Goal: Task Accomplishment & Management: Complete application form

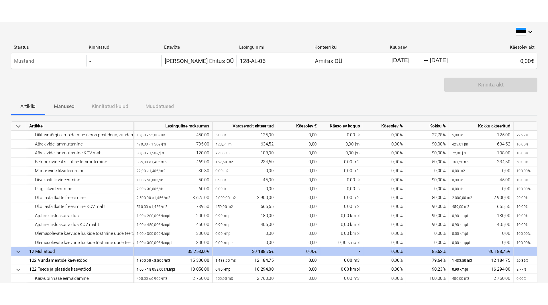
scroll to position [22, 0]
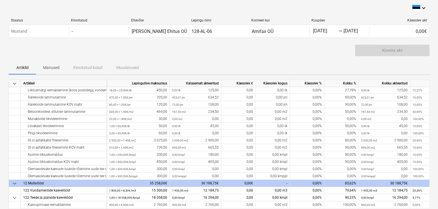
click at [182, 59] on div "Kinnita akt" at bounding box center [219, 53] width 421 height 16
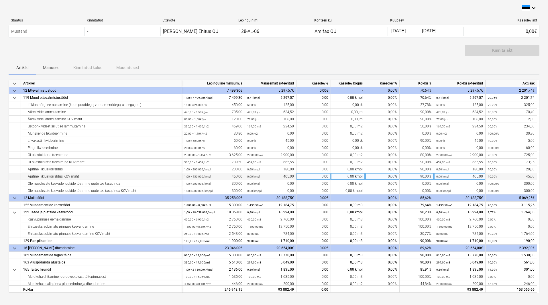
scroll to position [0, 0]
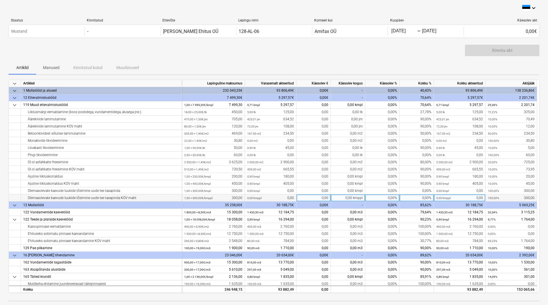
click at [375, 195] on div "0,00%" at bounding box center [382, 197] width 34 height 7
type input "90"
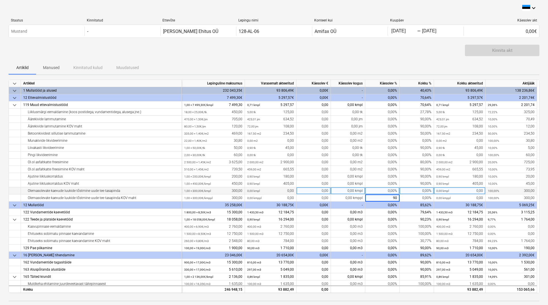
click at [376, 194] on div "0,00%" at bounding box center [382, 190] width 34 height 7
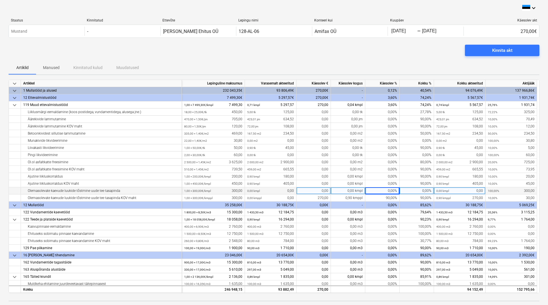
click at [371, 190] on div "0,00%" at bounding box center [382, 190] width 34 height 7
type input "50"
click at [290, 60] on div "Kinnita akt" at bounding box center [274, 53] width 531 height 16
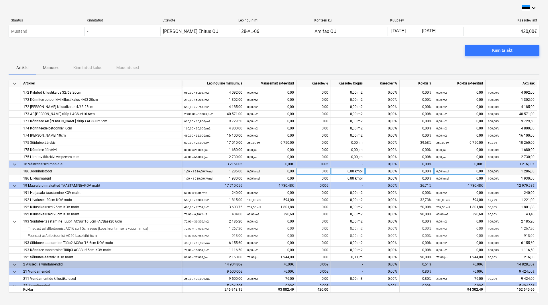
scroll to position [258, 0]
